Goal: Answer question/provide support: Share knowledge or assist other users

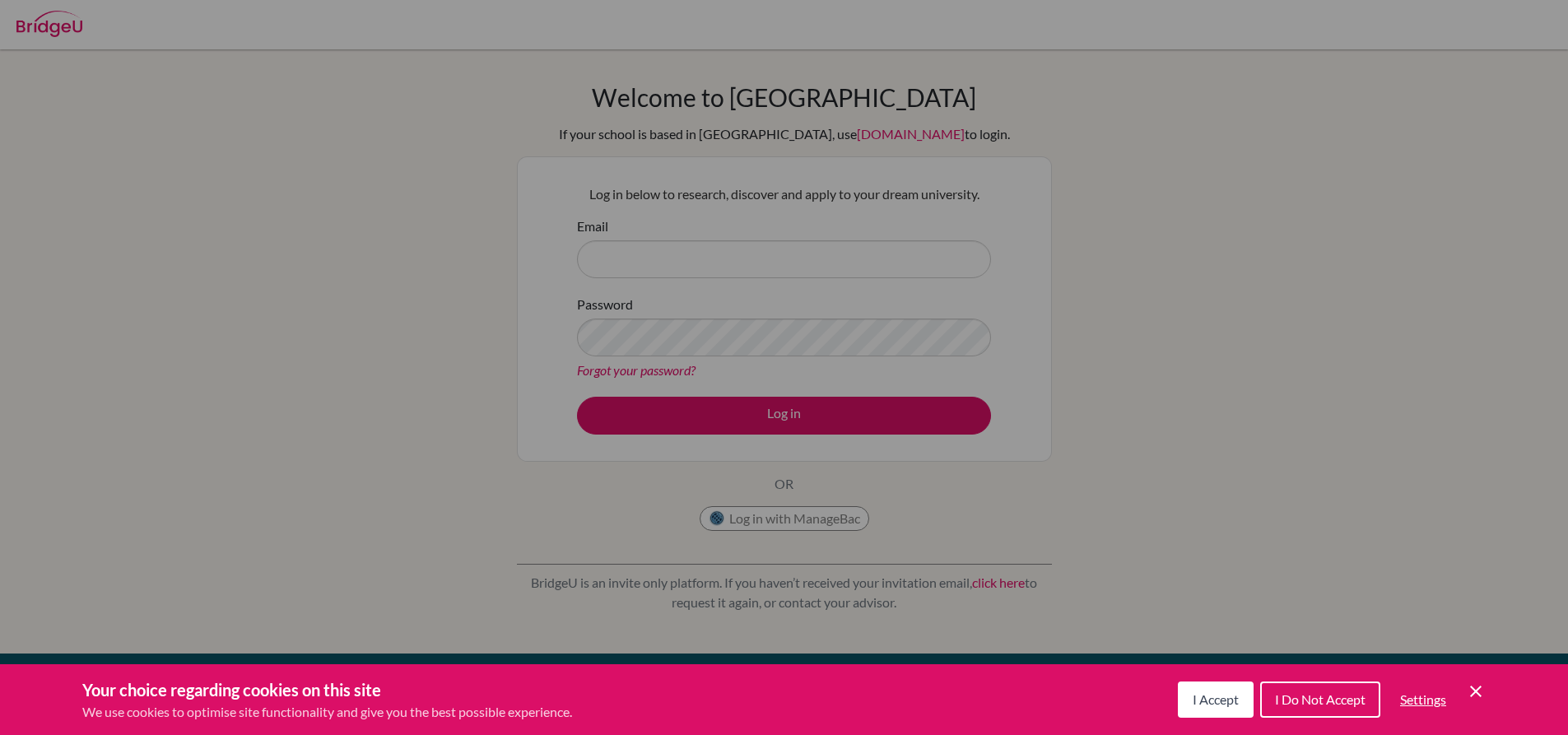
click at [1321, 696] on span "I Do Not Accept" at bounding box center [1320, 699] width 91 height 16
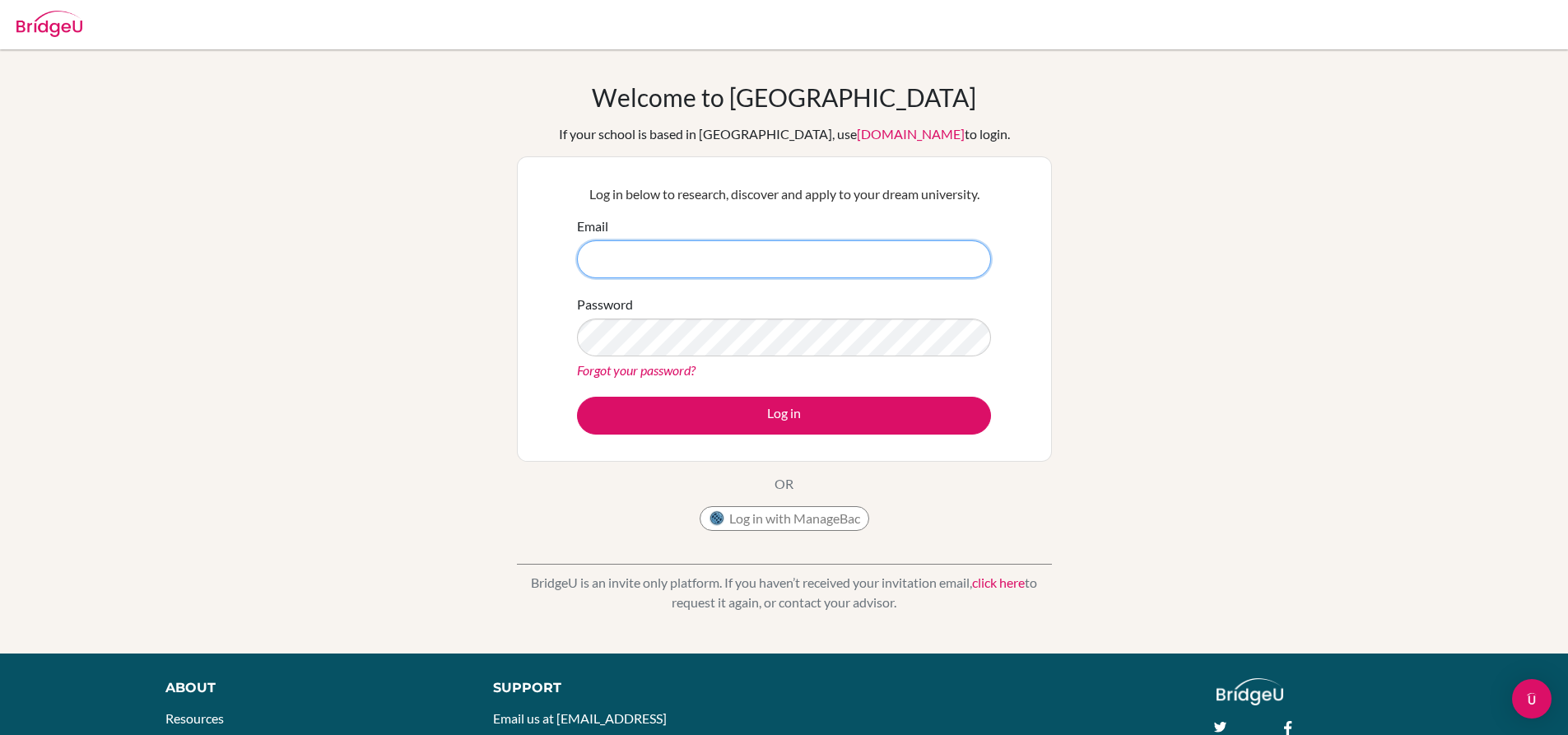
click at [637, 267] on input "Email" at bounding box center [784, 259] width 414 height 38
type input "[PERSON_NAME][EMAIL_ADDRESS][DOMAIN_NAME]"
click at [577, 396] on button "Log in" at bounding box center [784, 415] width 414 height 38
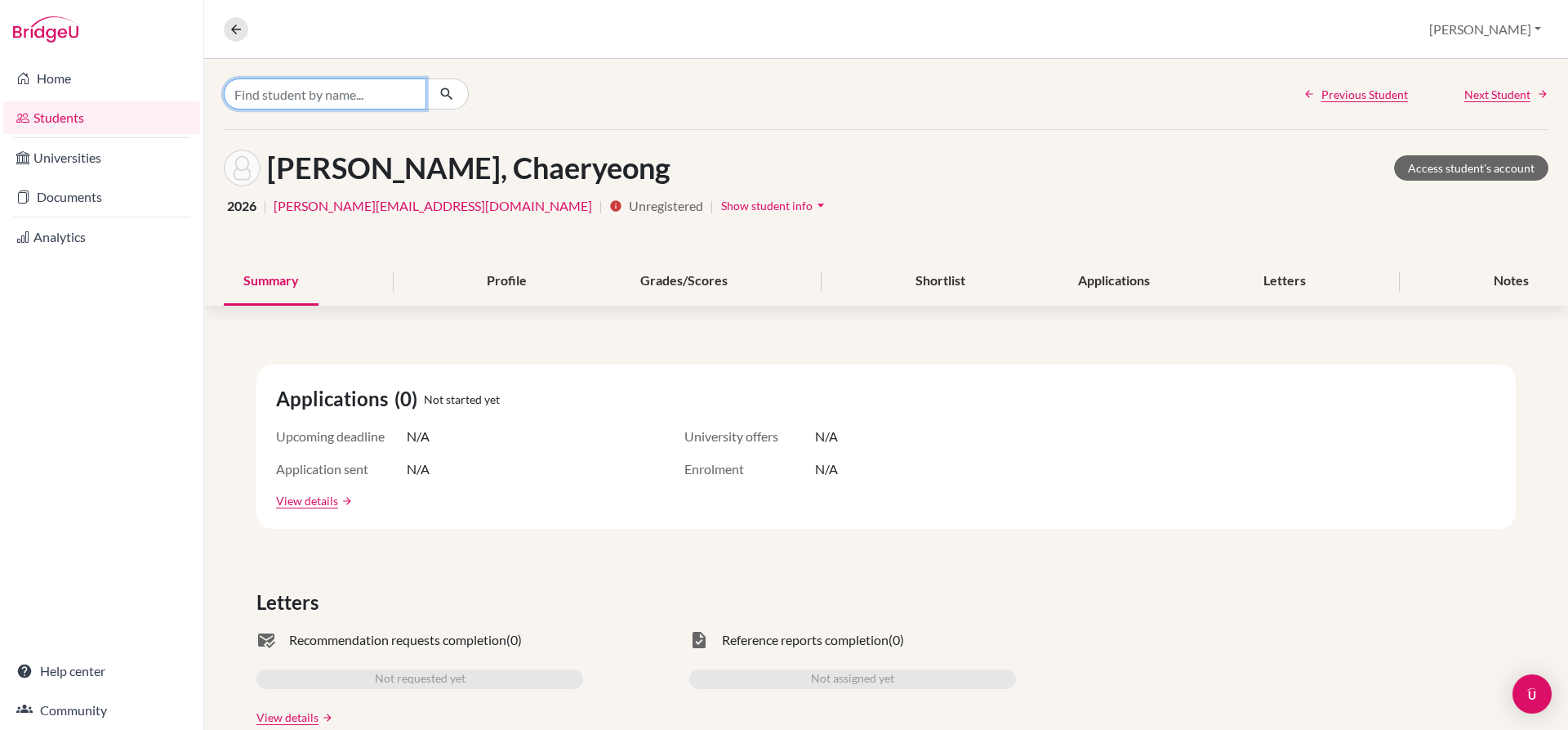
click at [353, 98] on input "Find student by name..." at bounding box center [325, 94] width 203 height 31
type input "kurys"
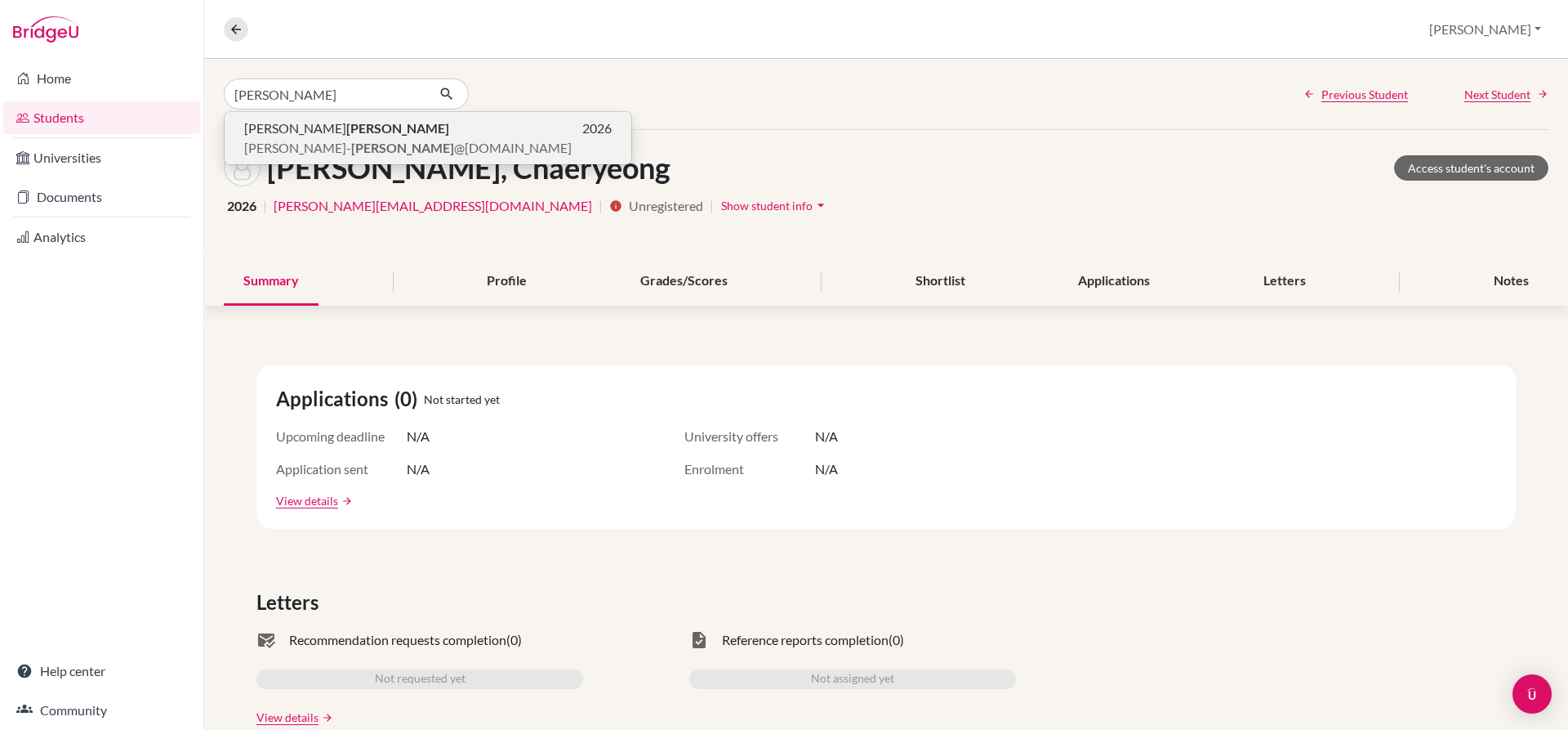
click at [515, 139] on p "mariya- kurys @bratislava.qsi.org" at bounding box center [429, 147] width 368 height 20
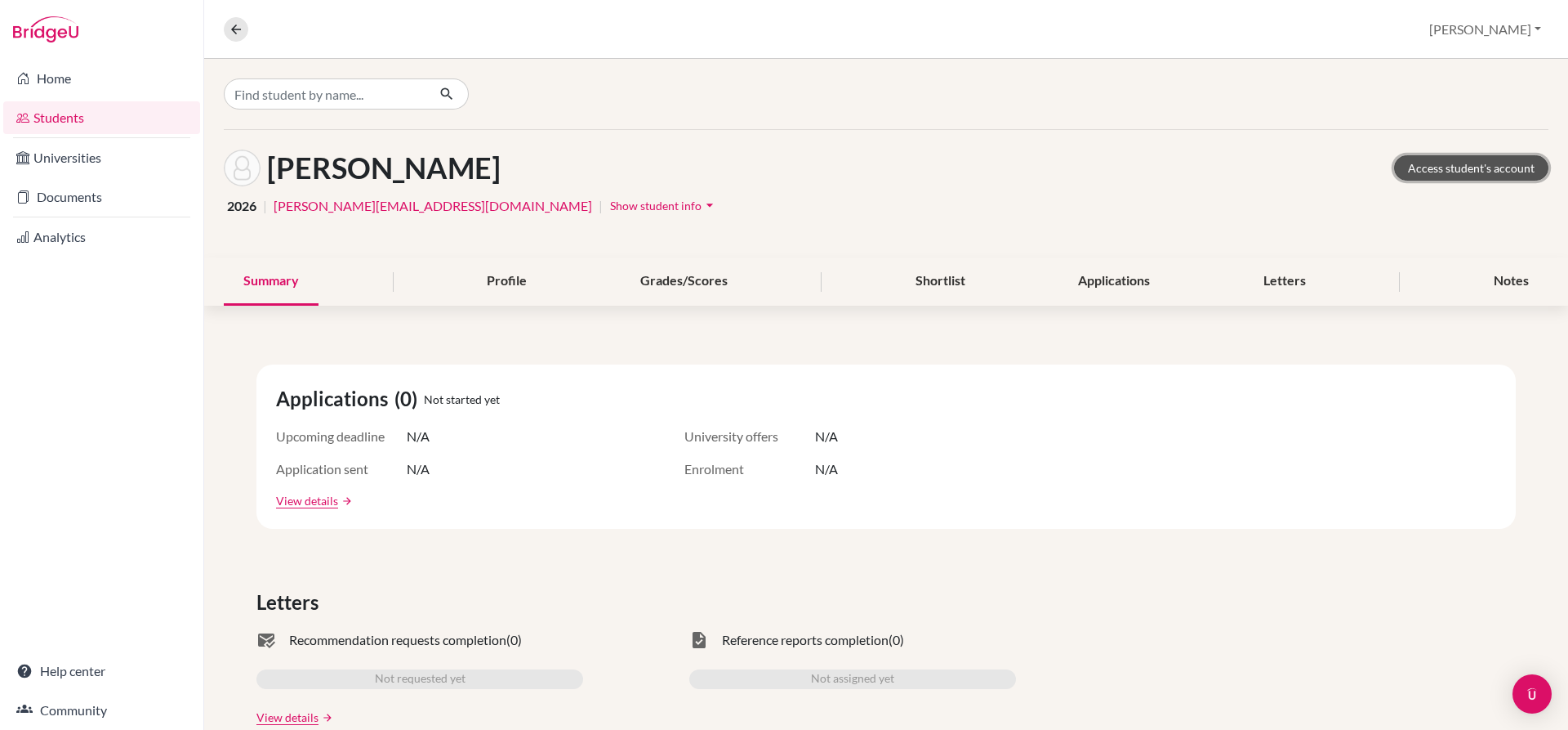
drag, startPoint x: 1445, startPoint y: 169, endPoint x: 1405, endPoint y: 173, distance: 40.2
click at [1445, 168] on link "Access student's account" at bounding box center [1471, 168] width 154 height 26
